Goal: Task Accomplishment & Management: Manage account settings

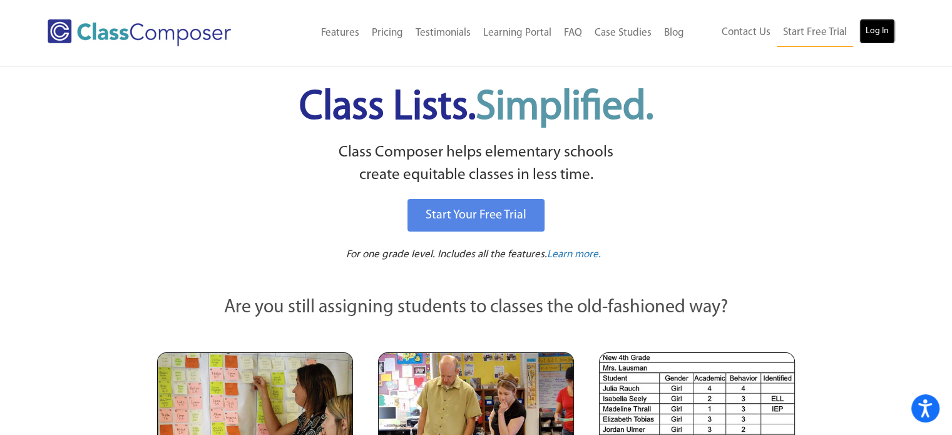
click at [873, 32] on link "Log In" at bounding box center [878, 31] width 36 height 25
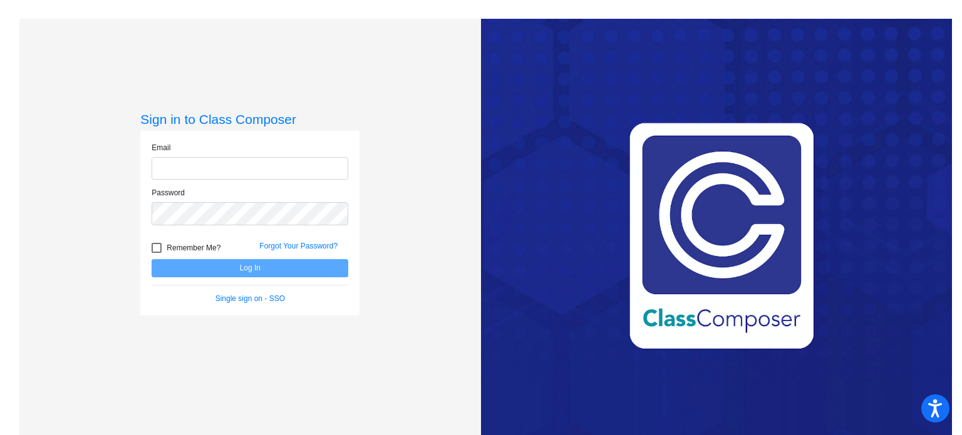
type input "[EMAIL_ADDRESS][DOMAIN_NAME]"
click at [247, 266] on button "Log In" at bounding box center [250, 268] width 197 height 18
